Goal: Task Accomplishment & Management: Use online tool/utility

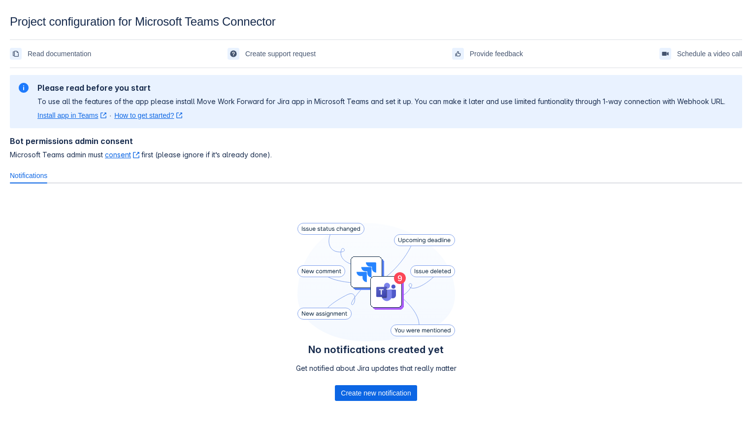
scroll to position [32, 0]
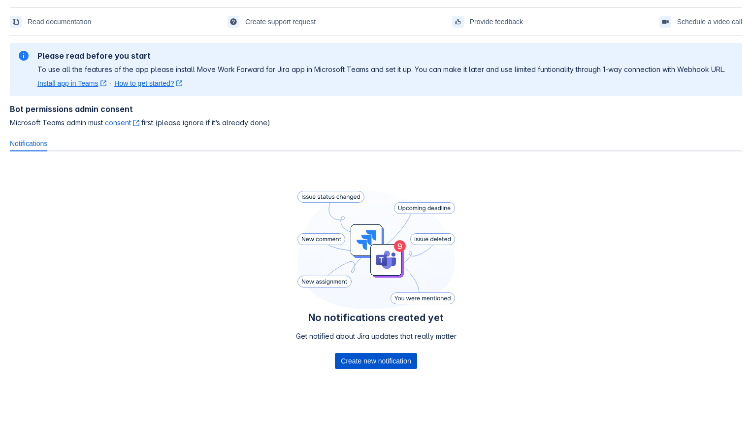
click at [369, 357] on span "Create new notification" at bounding box center [376, 361] width 70 height 16
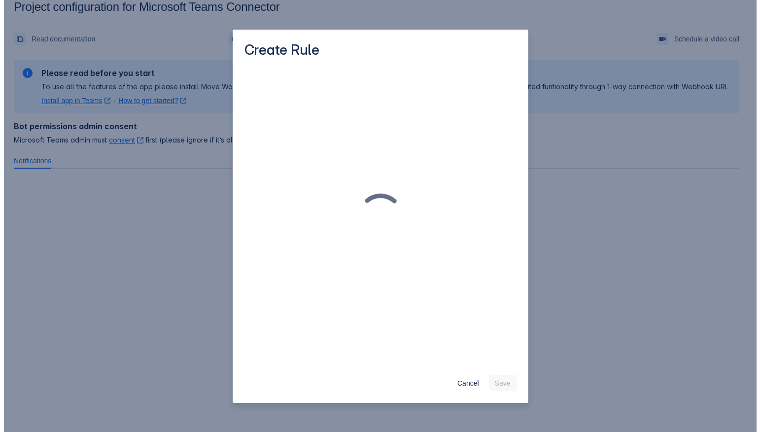
scroll to position [15, 0]
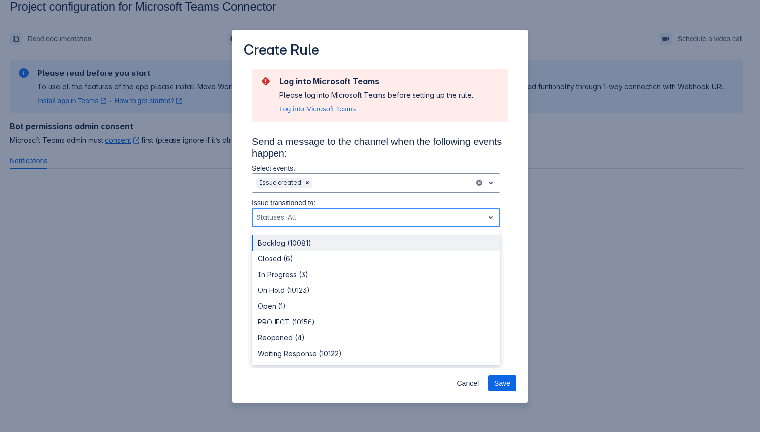
click at [423, 221] on div at bounding box center [368, 217] width 224 height 12
drag, startPoint x: 423, startPoint y: 221, endPoint x: 373, endPoint y: 218, distance: 49.4
click at [373, 218] on div at bounding box center [368, 217] width 224 height 12
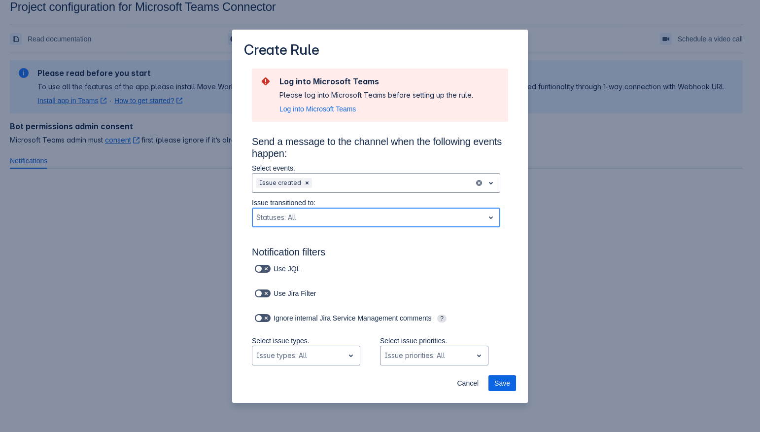
click at [373, 218] on div at bounding box center [368, 217] width 224 height 12
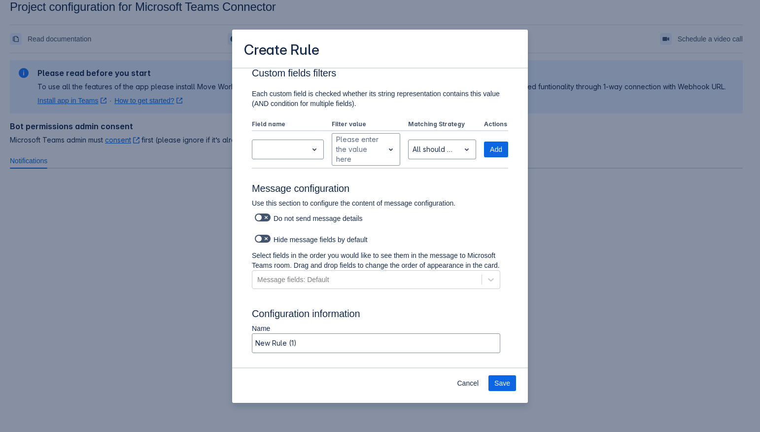
scroll to position [494, 0]
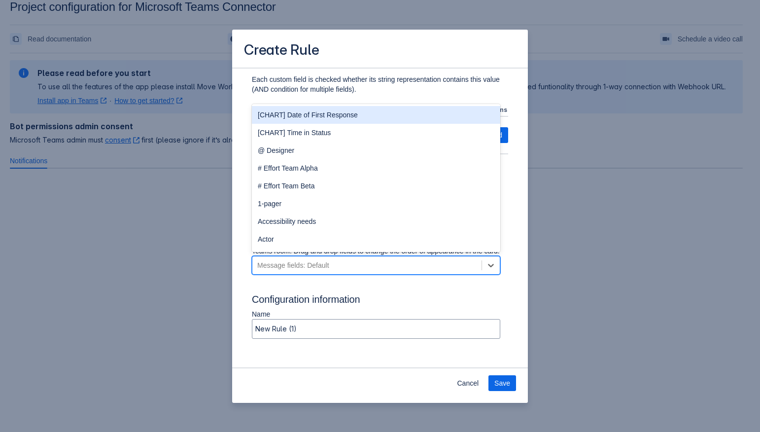
click at [340, 273] on div "Message fields: Default" at bounding box center [366, 265] width 229 height 16
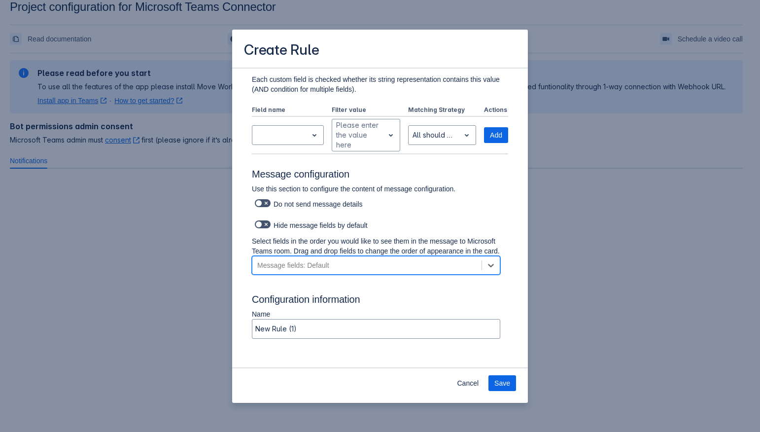
click at [340, 273] on div "Message fields: Default" at bounding box center [366, 265] width 229 height 16
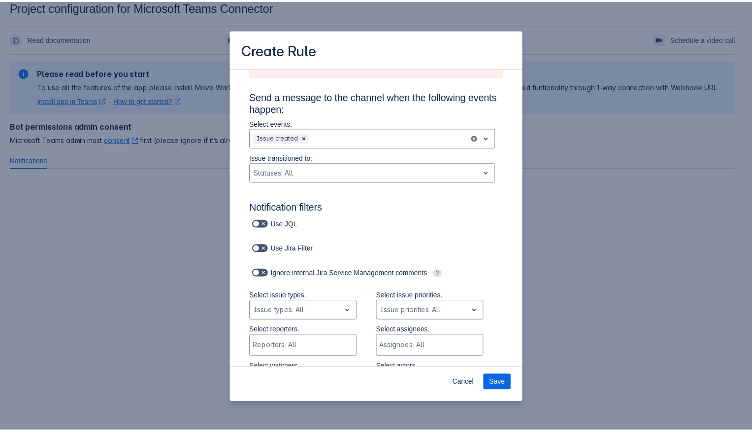
scroll to position [0, 0]
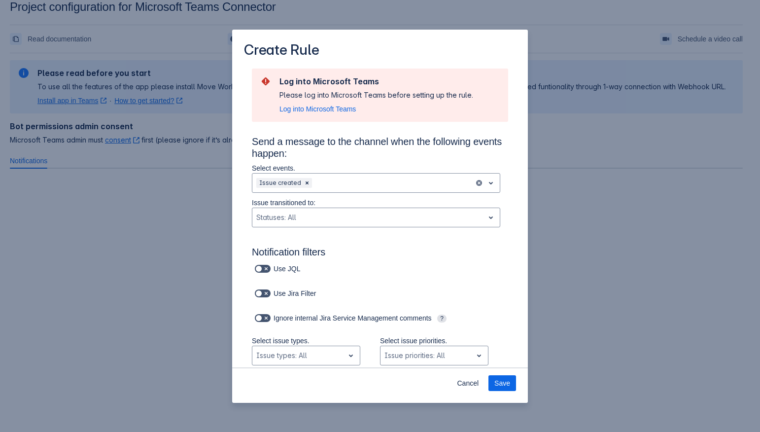
click at [451, 385] on div "Cancel Save" at bounding box center [380, 384] width 296 height 35
click at [461, 385] on span "Cancel" at bounding box center [468, 383] width 22 height 16
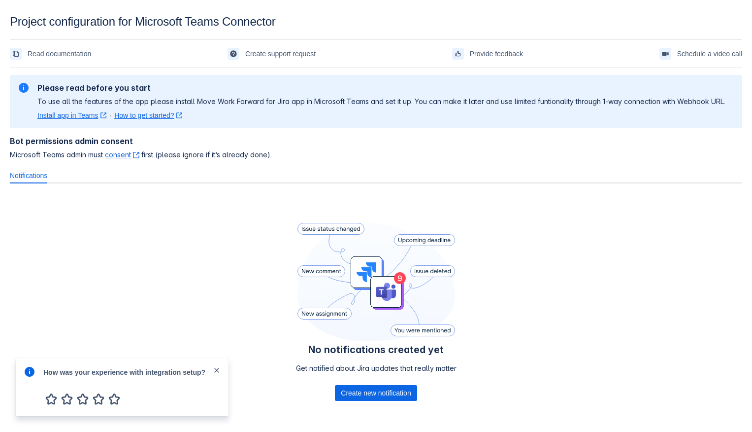
click at [217, 367] on span "close" at bounding box center [217, 370] width 8 height 8
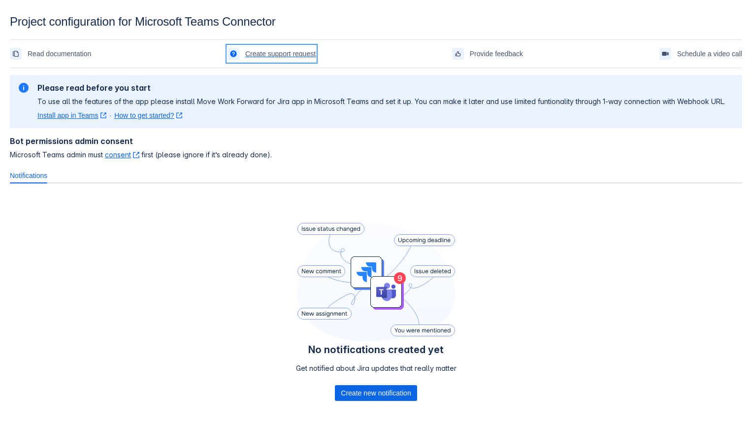
click at [278, 58] on span "Create support request" at bounding box center [280, 54] width 70 height 16
click at [512, 53] on span "Provide feedback" at bounding box center [496, 54] width 53 height 16
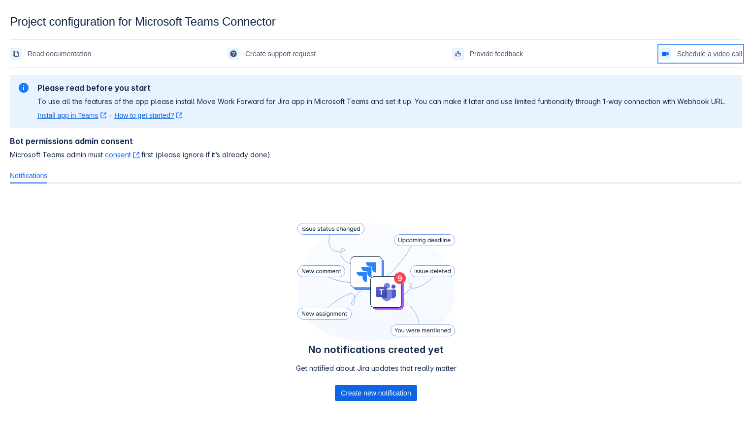
click at [702, 57] on span "Schedule a video call" at bounding box center [710, 54] width 65 height 16
click at [76, 55] on span "Read documentation" at bounding box center [60, 54] width 64 height 16
